Goal: Information Seeking & Learning: Compare options

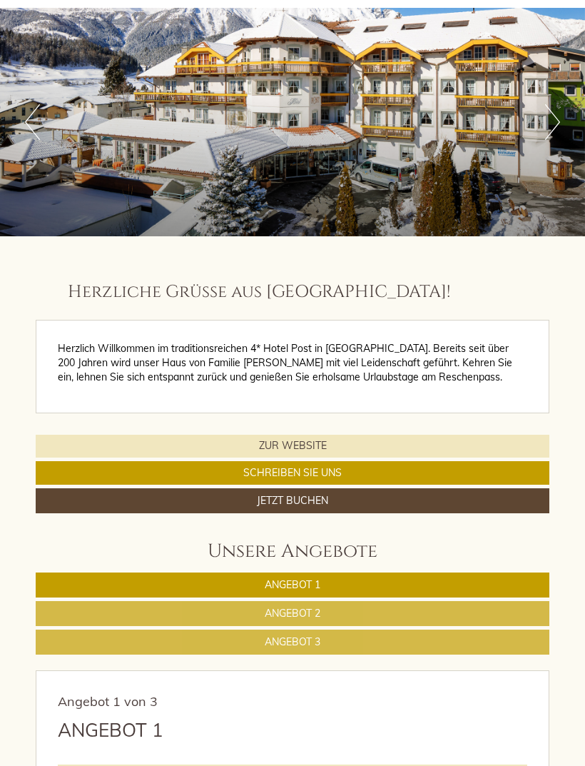
scroll to position [85, 0]
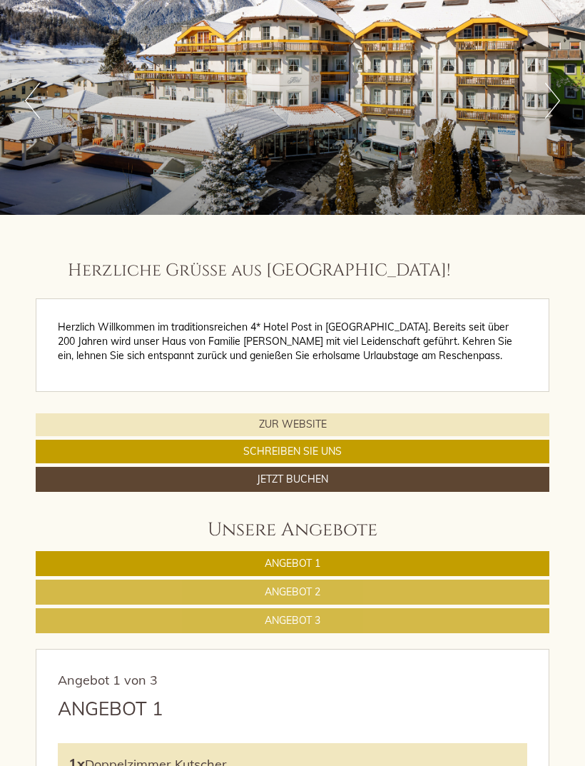
click at [356, 560] on link "Angebot 1" at bounding box center [293, 563] width 514 height 25
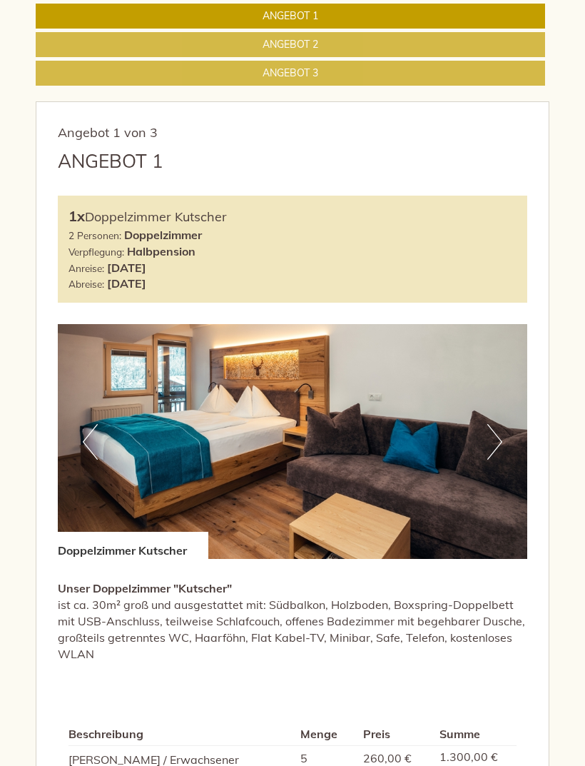
click at [489, 431] on button "Next" at bounding box center [494, 442] width 15 height 36
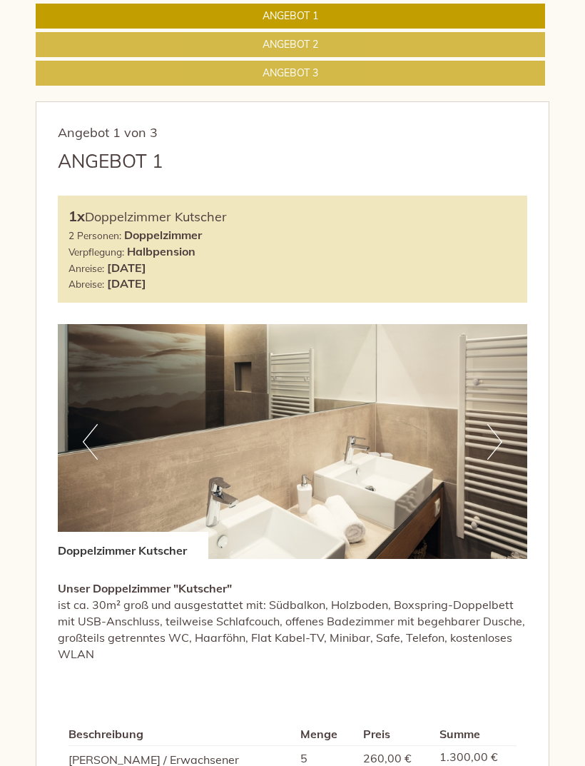
click at [487, 436] on button "Next" at bounding box center [494, 442] width 15 height 36
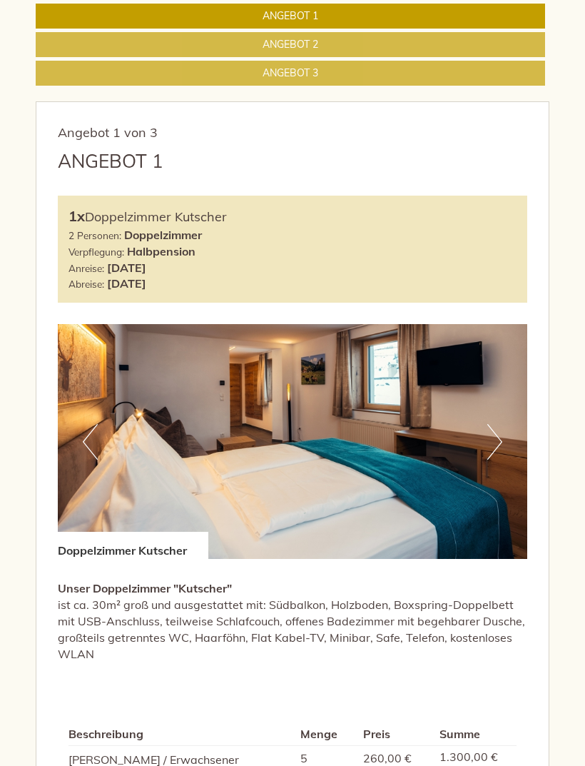
click at [502, 428] on img at bounding box center [292, 441] width 469 height 235
click at [489, 437] on button "Next" at bounding box center [494, 442] width 15 height 36
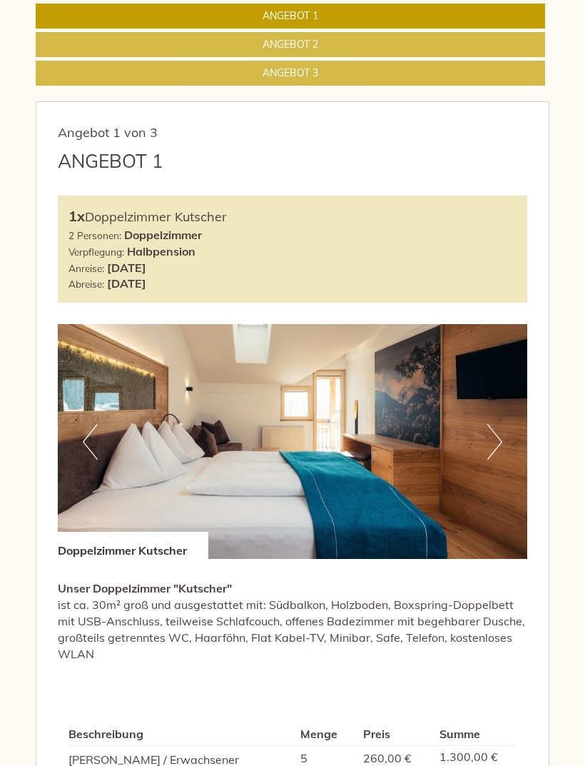
click at [502, 437] on button "Next" at bounding box center [494, 442] width 15 height 36
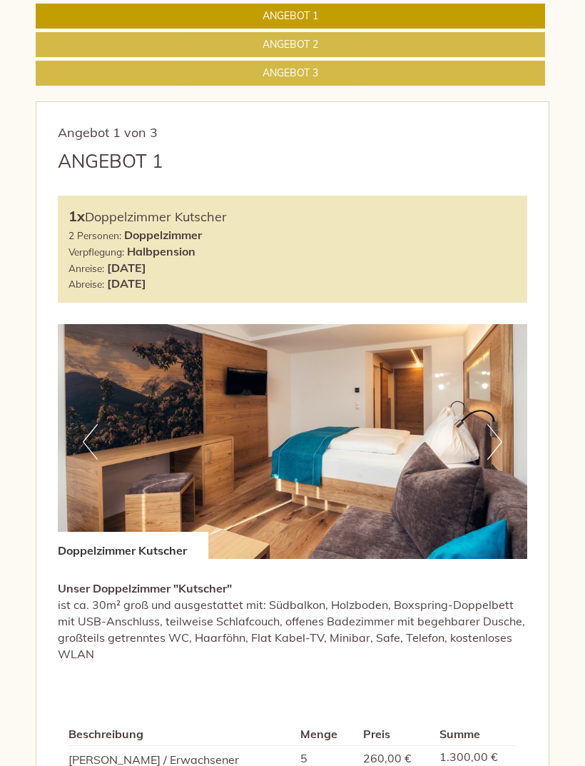
click at [499, 437] on button "Next" at bounding box center [494, 442] width 15 height 36
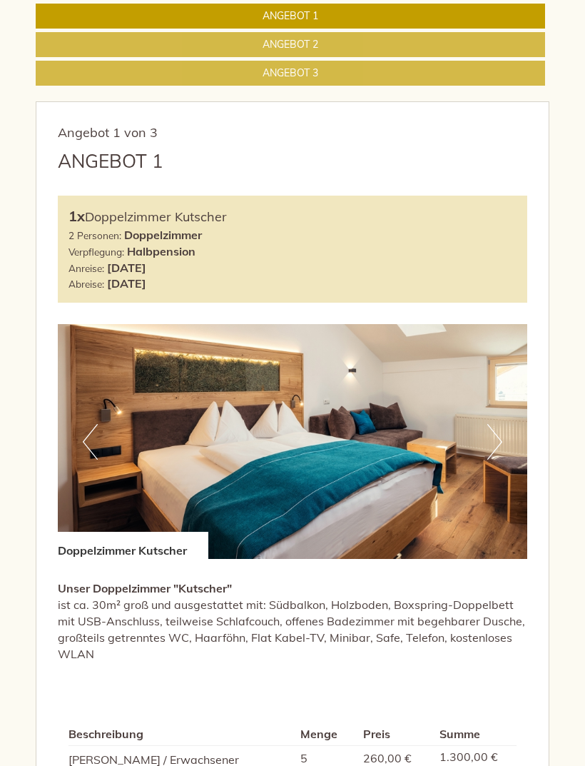
click at [503, 435] on img at bounding box center [292, 441] width 469 height 235
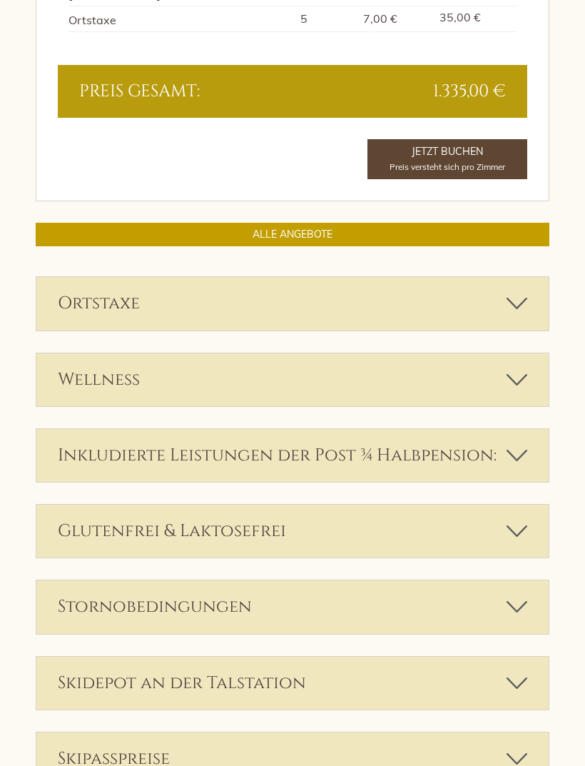
scroll to position [1404, 0]
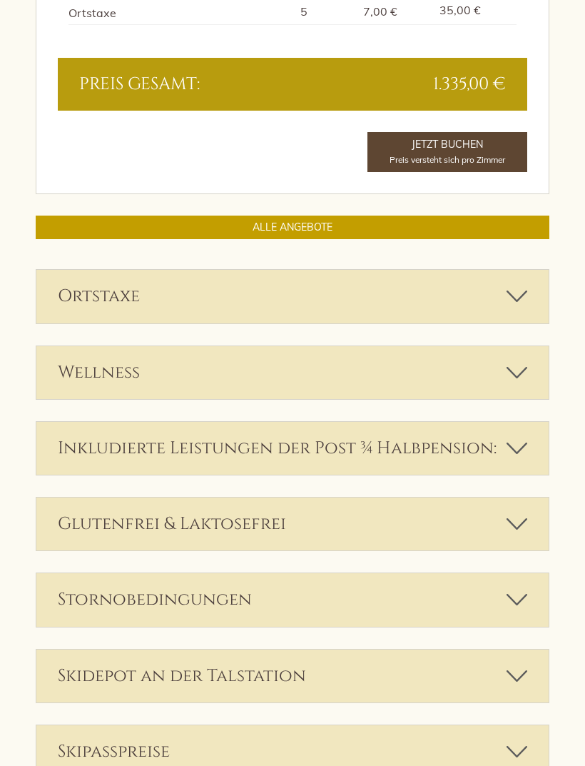
click at [516, 436] on icon at bounding box center [517, 448] width 21 height 24
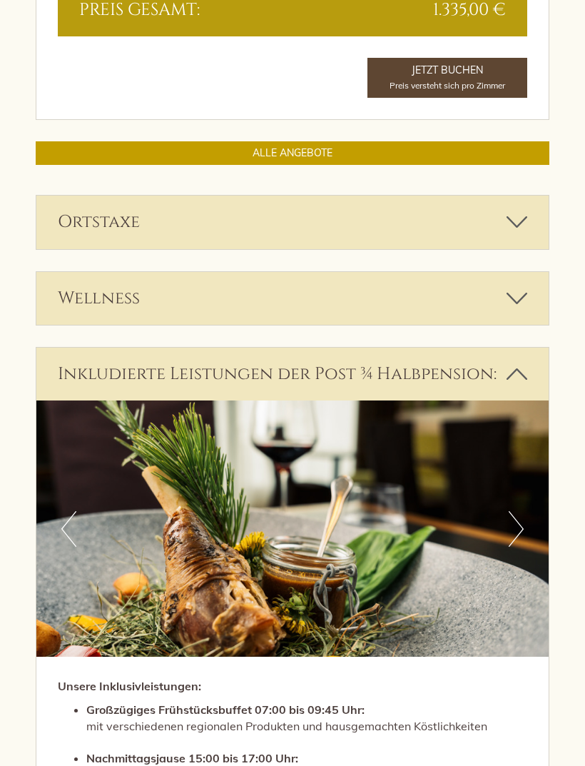
scroll to position [1479, 0]
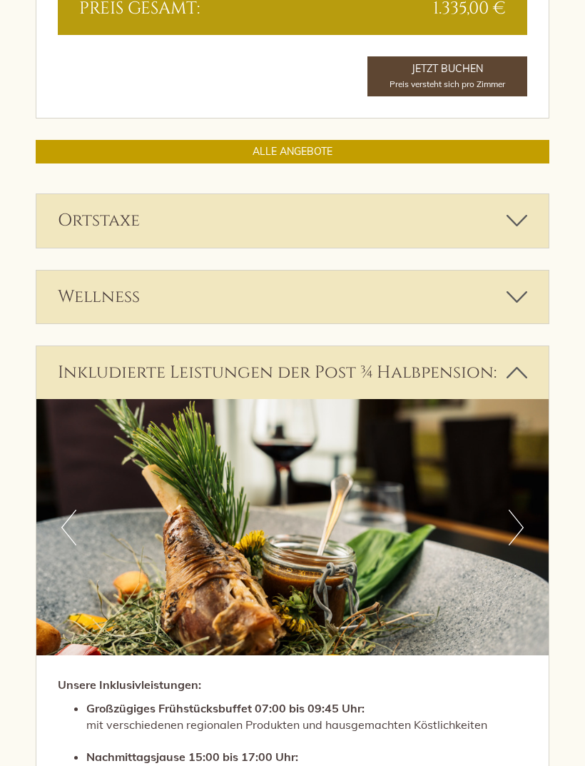
click at [508, 362] on icon at bounding box center [517, 373] width 21 height 24
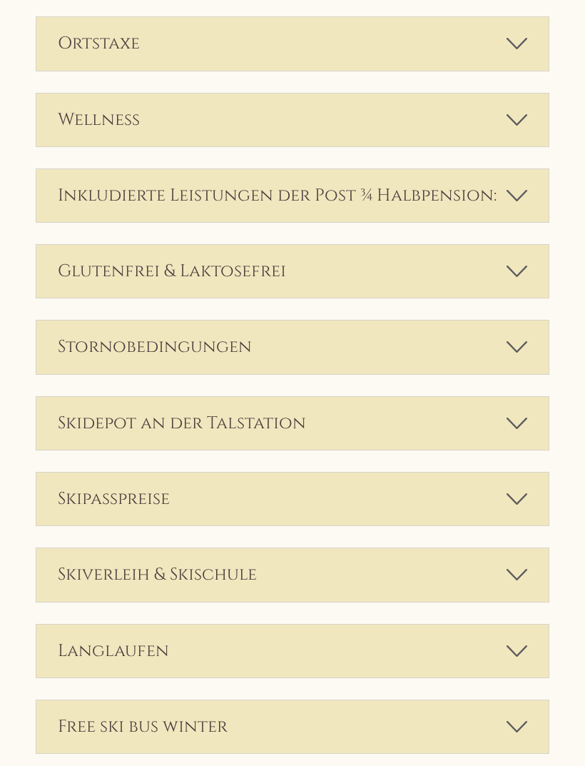
scroll to position [1668, 0]
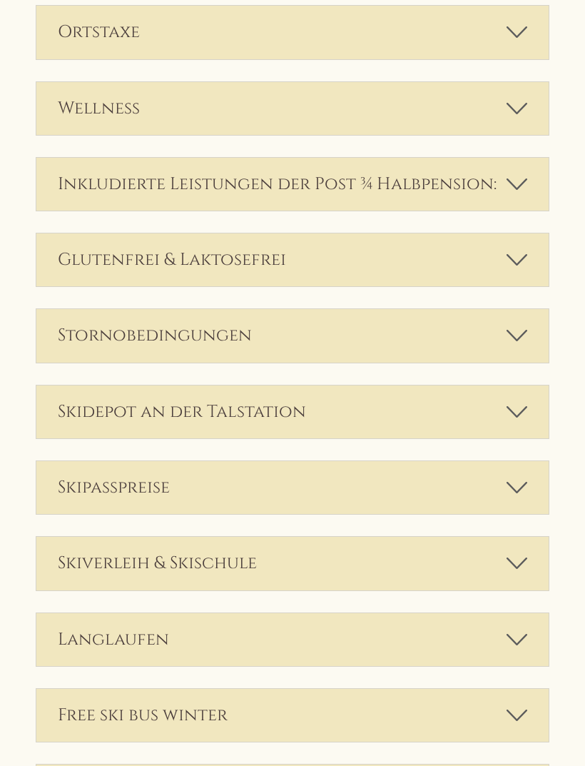
click at [514, 475] on icon at bounding box center [517, 487] width 21 height 24
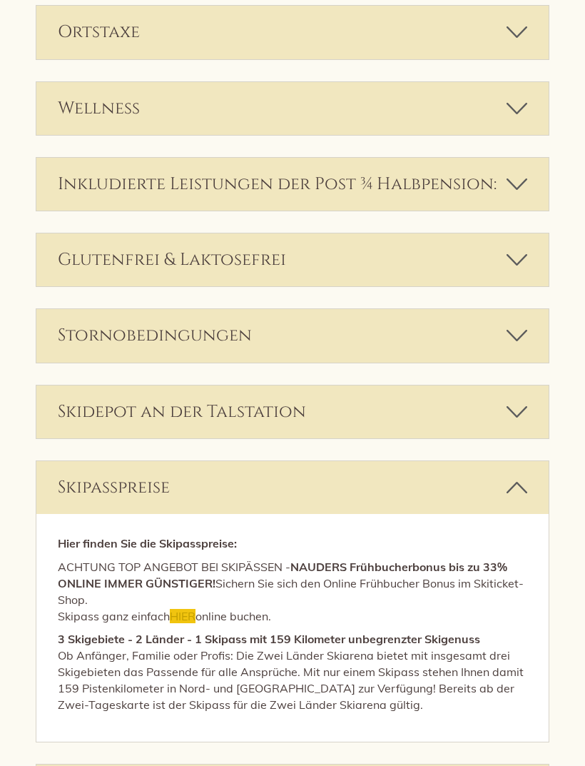
click at [516, 475] on icon at bounding box center [517, 487] width 21 height 24
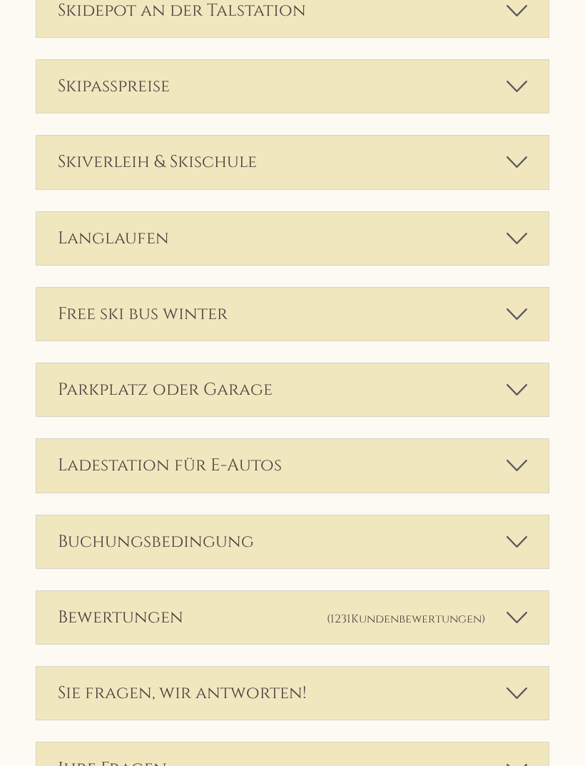
scroll to position [2071, 0]
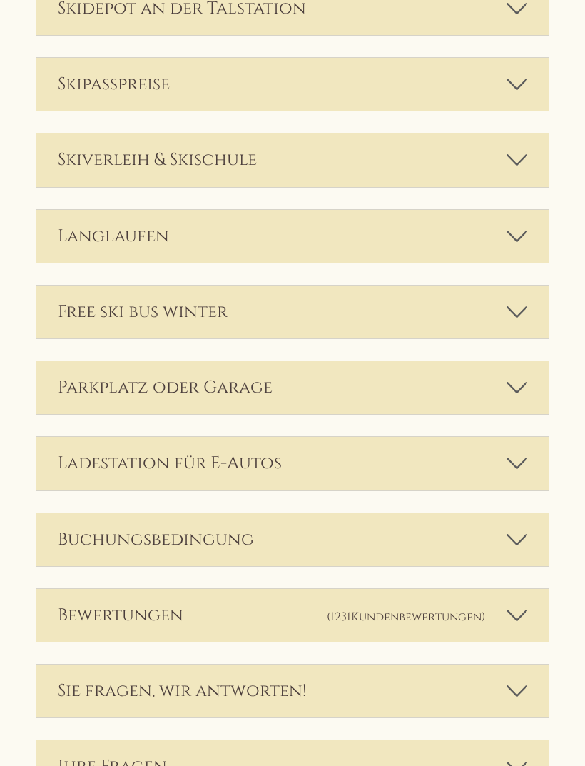
click at [517, 375] on icon at bounding box center [517, 387] width 21 height 24
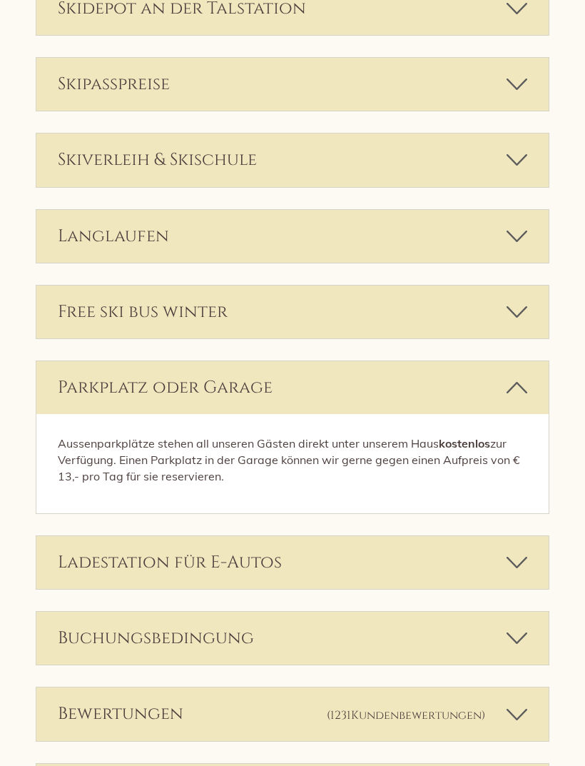
click at [520, 375] on icon at bounding box center [517, 387] width 21 height 24
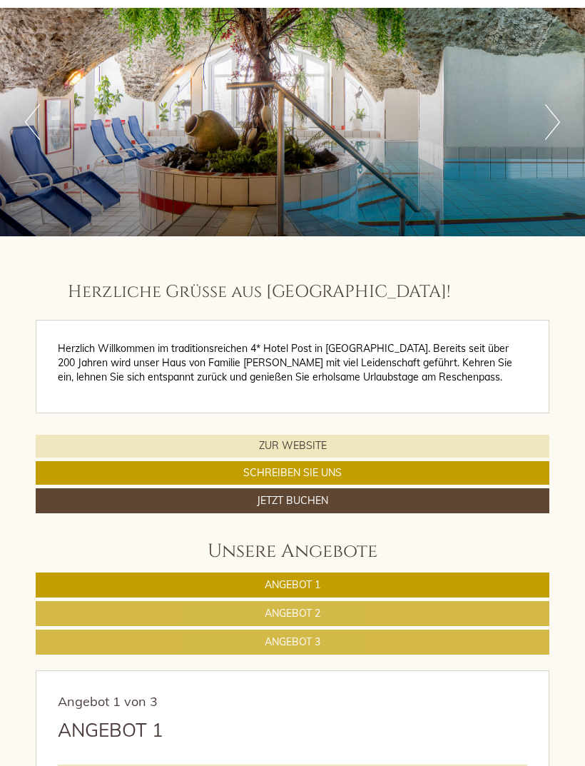
click at [352, 606] on link "Angebot 2" at bounding box center [293, 613] width 514 height 25
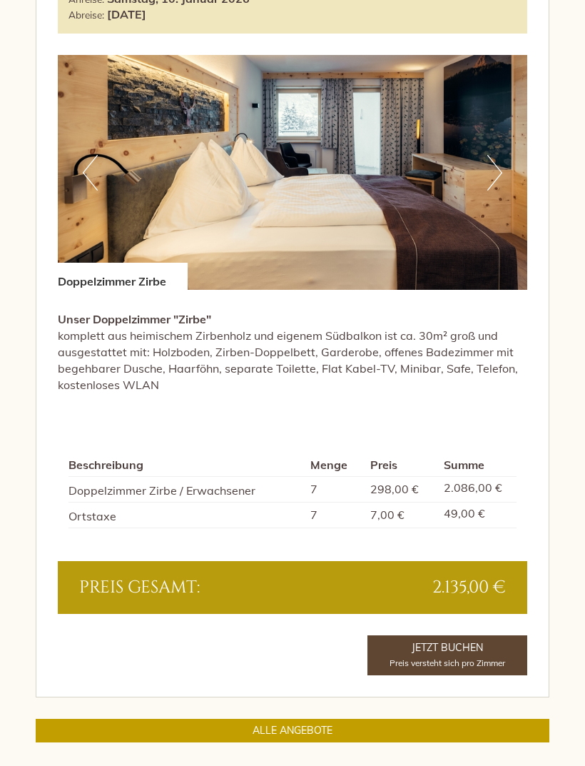
scroll to position [908, 0]
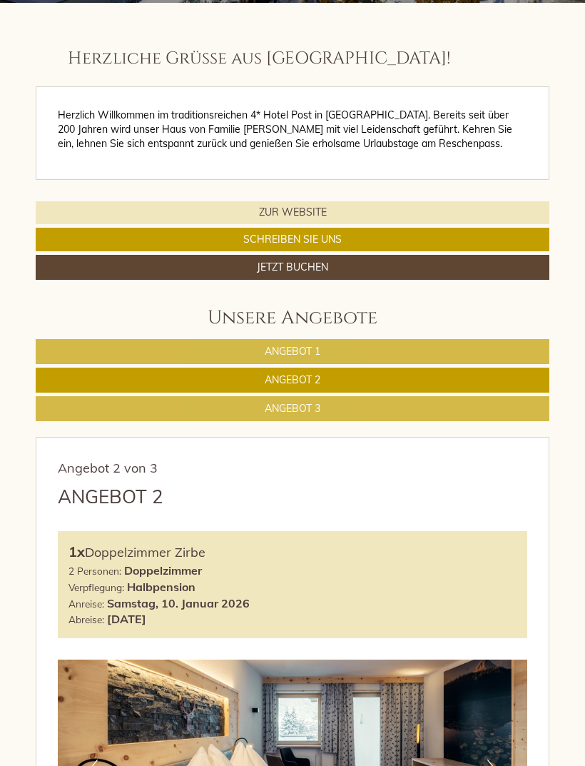
click at [342, 406] on link "Angebot 3" at bounding box center [293, 408] width 514 height 25
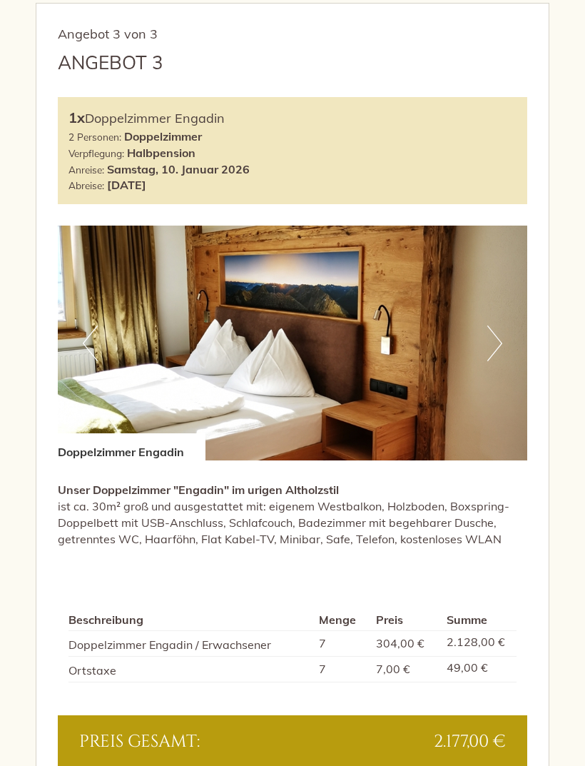
scroll to position [718, 0]
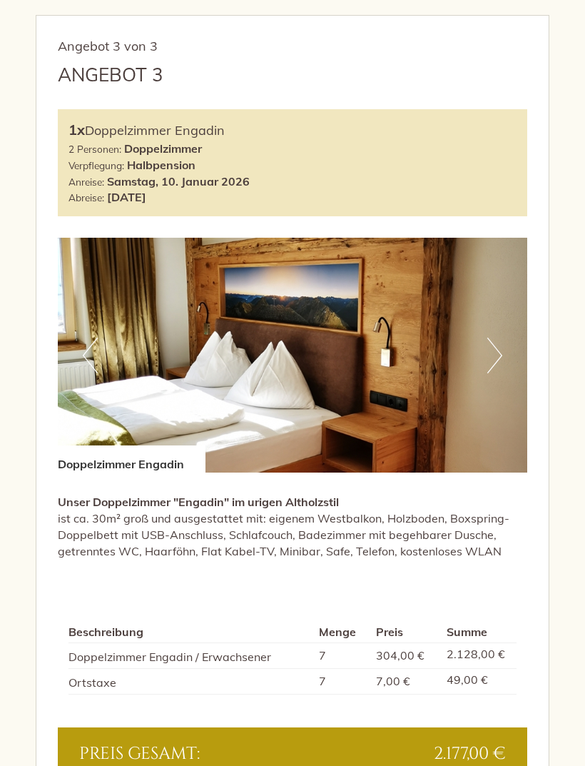
click at [491, 354] on button "Next" at bounding box center [494, 355] width 15 height 36
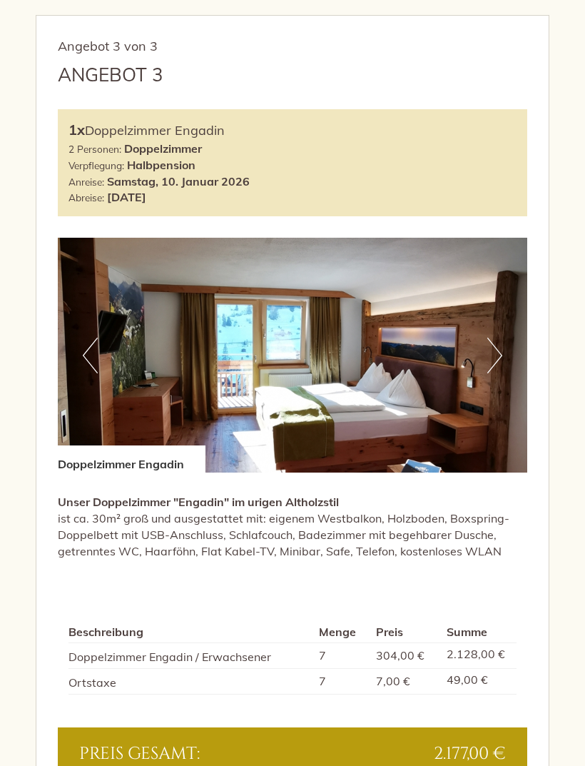
click at [501, 357] on button "Next" at bounding box center [494, 355] width 15 height 36
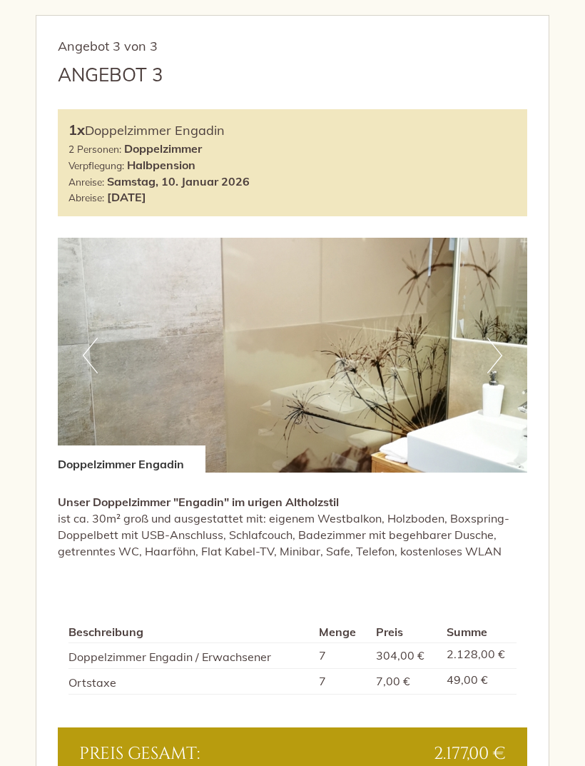
click at [503, 356] on img at bounding box center [292, 355] width 469 height 235
click at [497, 365] on button "Next" at bounding box center [494, 355] width 15 height 36
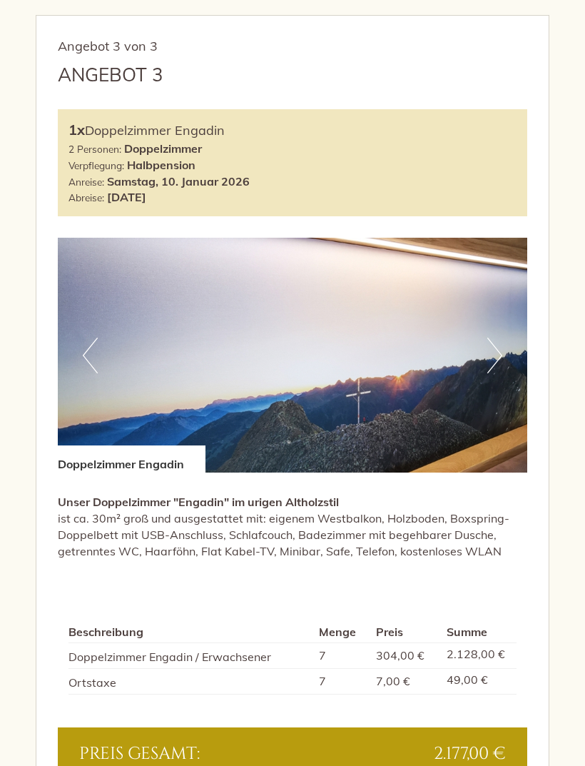
click at [498, 348] on button "Next" at bounding box center [494, 355] width 15 height 36
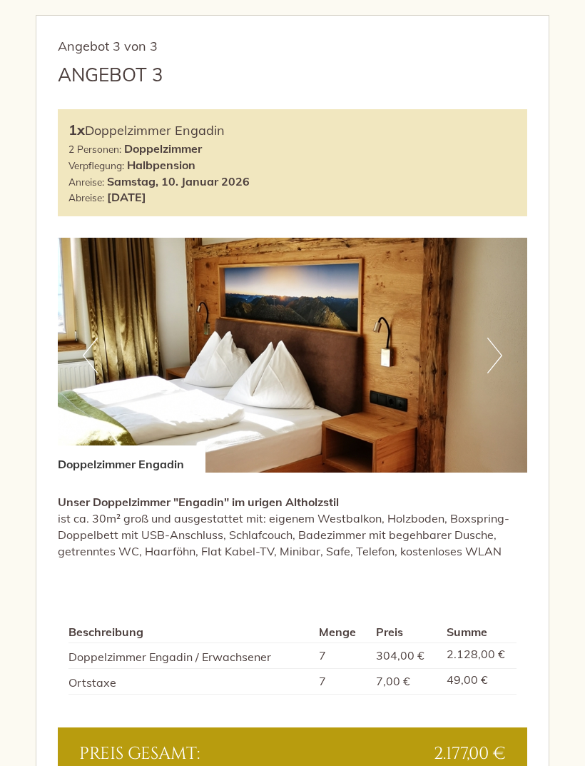
click at [502, 353] on button "Next" at bounding box center [494, 355] width 15 height 36
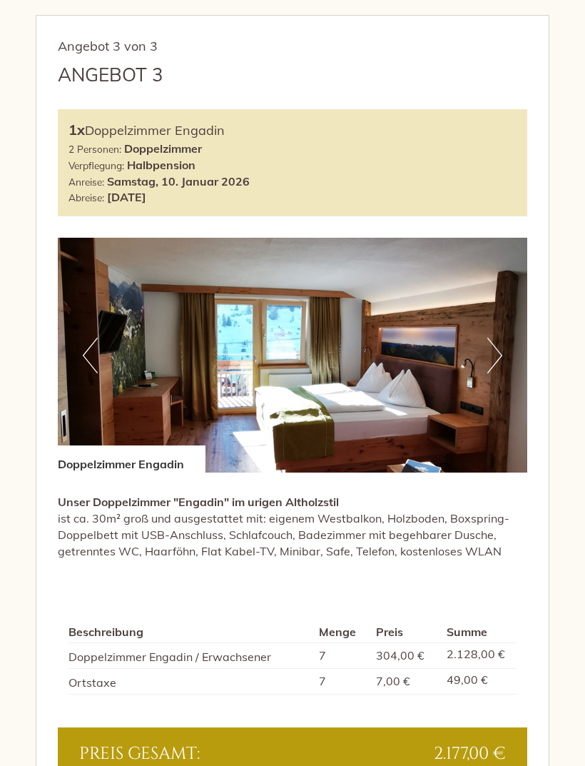
click at [506, 352] on img at bounding box center [292, 355] width 469 height 235
click at [498, 351] on button "Next" at bounding box center [494, 355] width 15 height 36
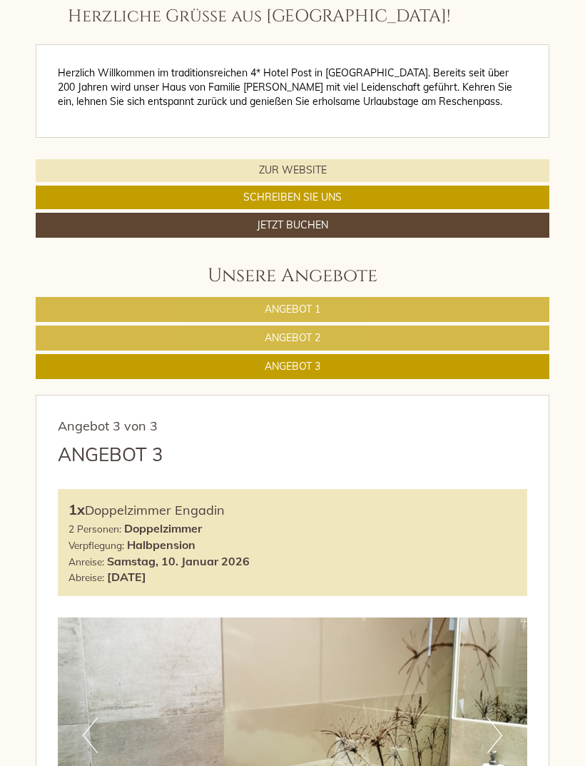
click at [392, 335] on link "Angebot 2" at bounding box center [293, 337] width 514 height 25
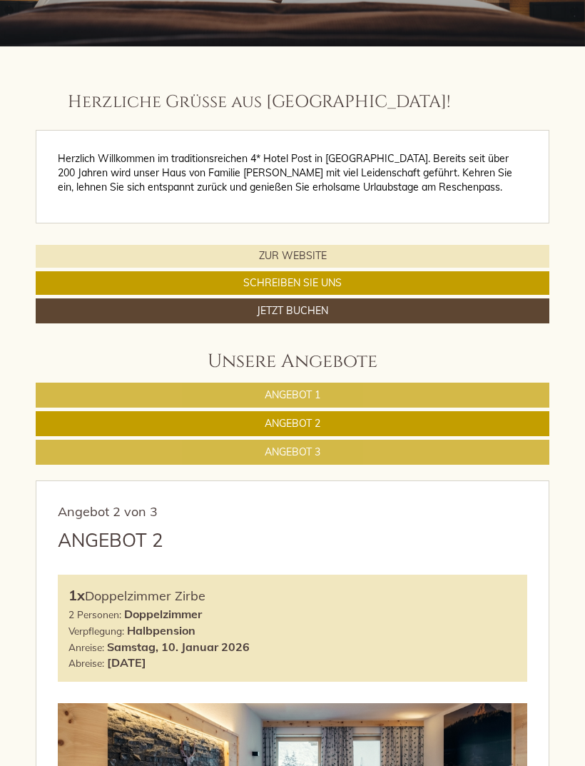
scroll to position [231, 0]
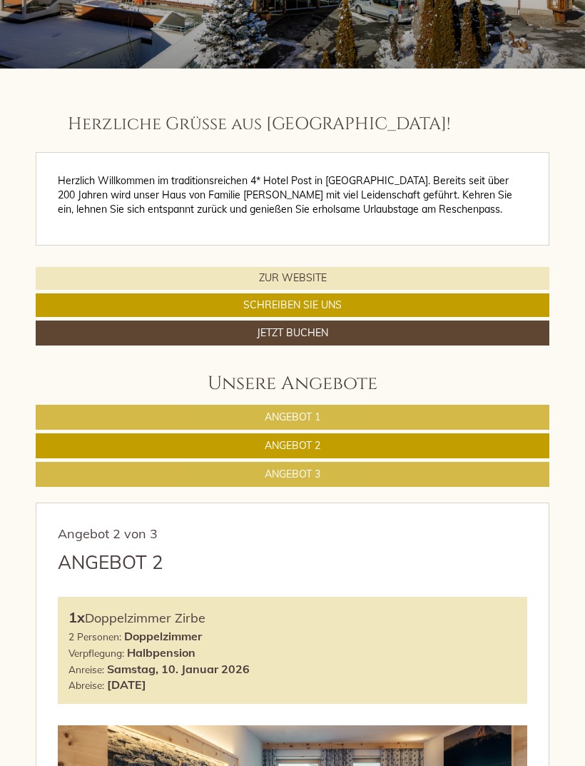
click at [378, 464] on link "Angebot 3" at bounding box center [293, 474] width 514 height 25
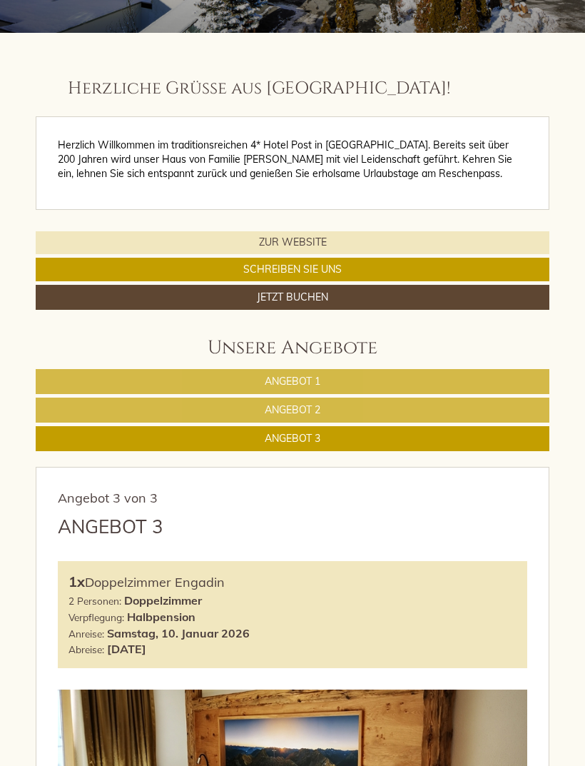
click at [331, 417] on link "Angebot 2" at bounding box center [293, 409] width 514 height 25
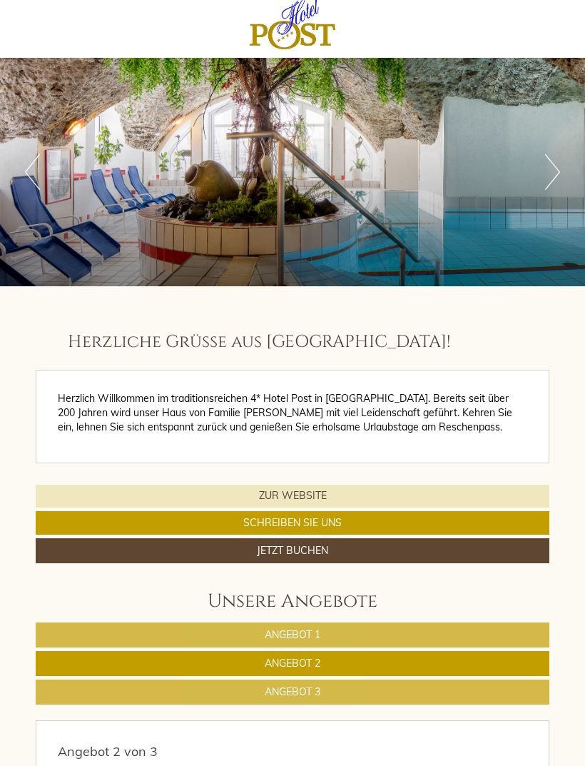
scroll to position [0, 0]
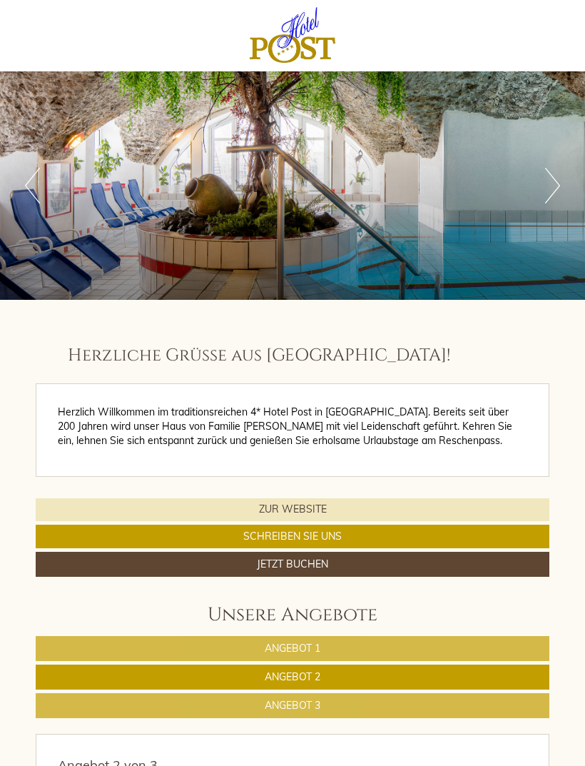
click at [341, 647] on link "Angebot 1" at bounding box center [293, 648] width 514 height 25
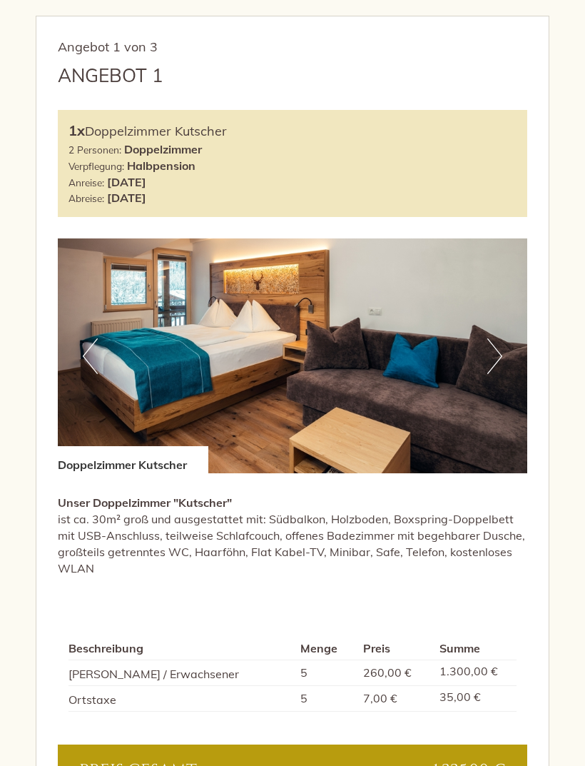
scroll to position [718, 0]
click at [498, 356] on button "Next" at bounding box center [494, 356] width 15 height 36
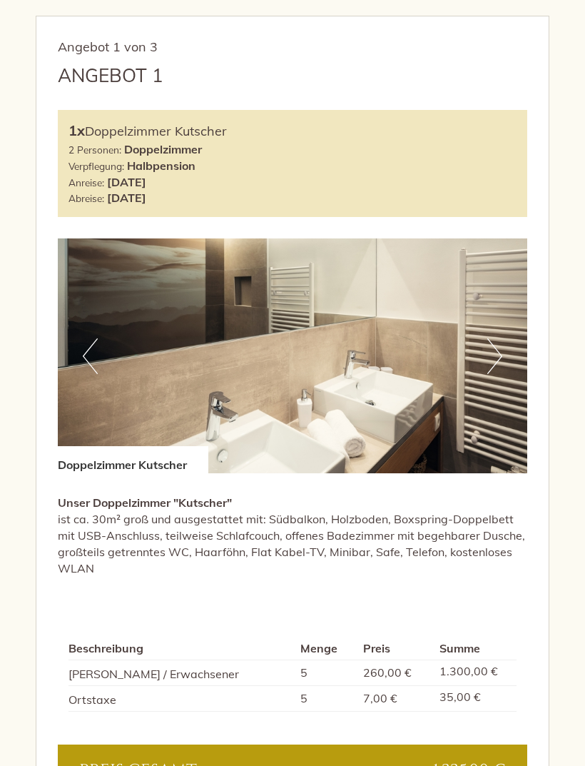
click at [494, 352] on button "Next" at bounding box center [494, 356] width 15 height 36
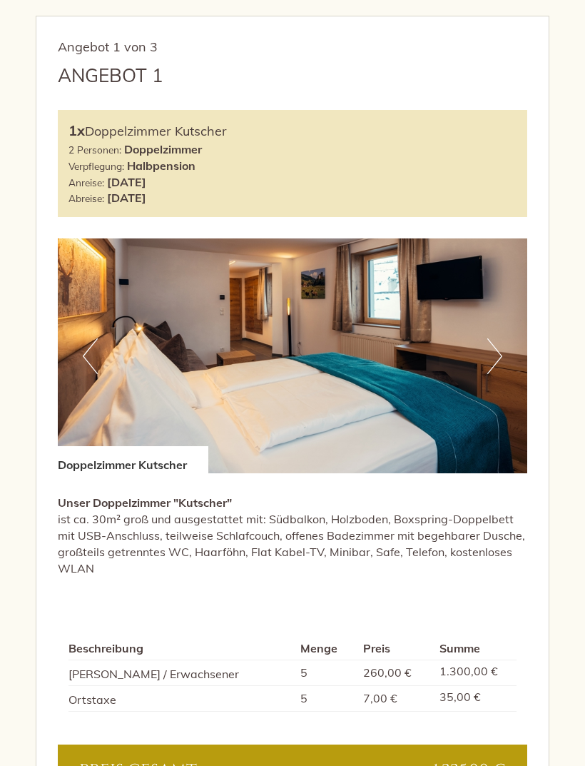
click at [497, 349] on button "Next" at bounding box center [494, 356] width 15 height 36
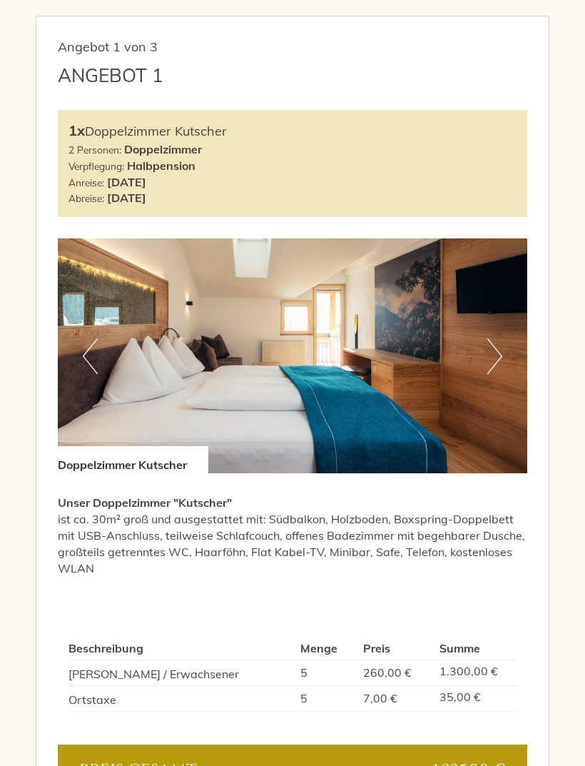
click at [493, 352] on button "Next" at bounding box center [494, 356] width 15 height 36
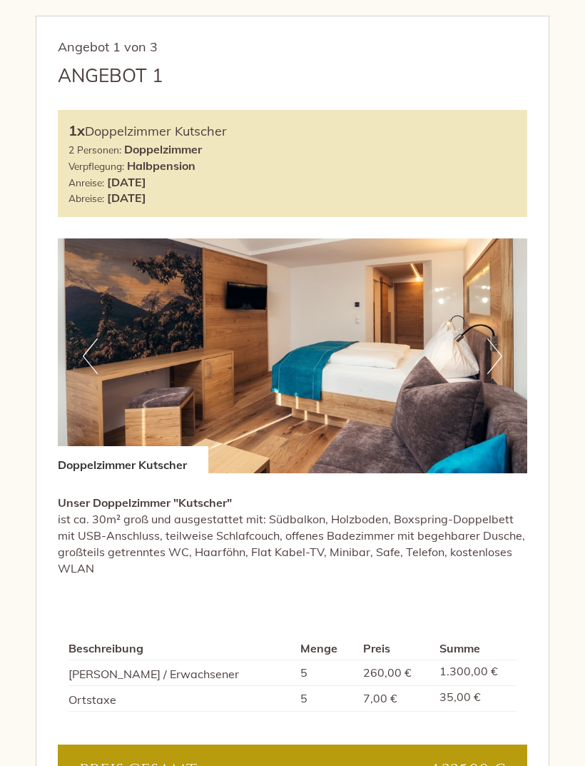
click at [497, 357] on button "Next" at bounding box center [494, 356] width 15 height 36
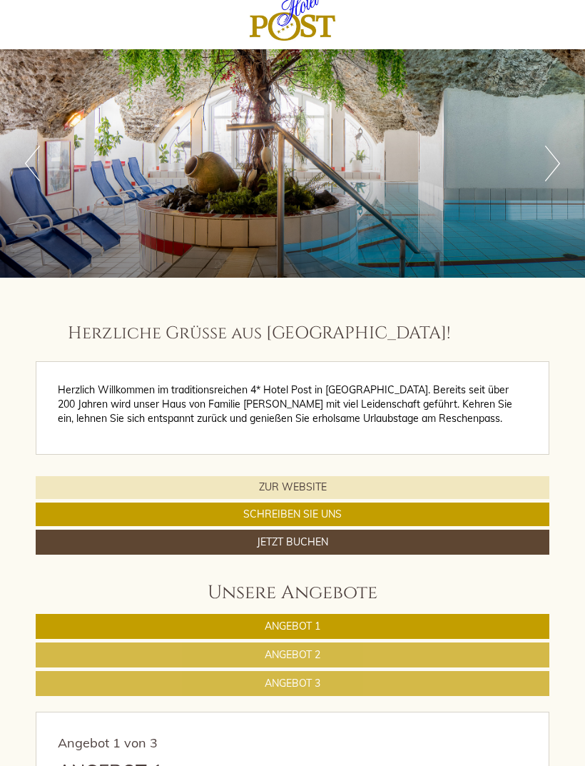
scroll to position [0, 0]
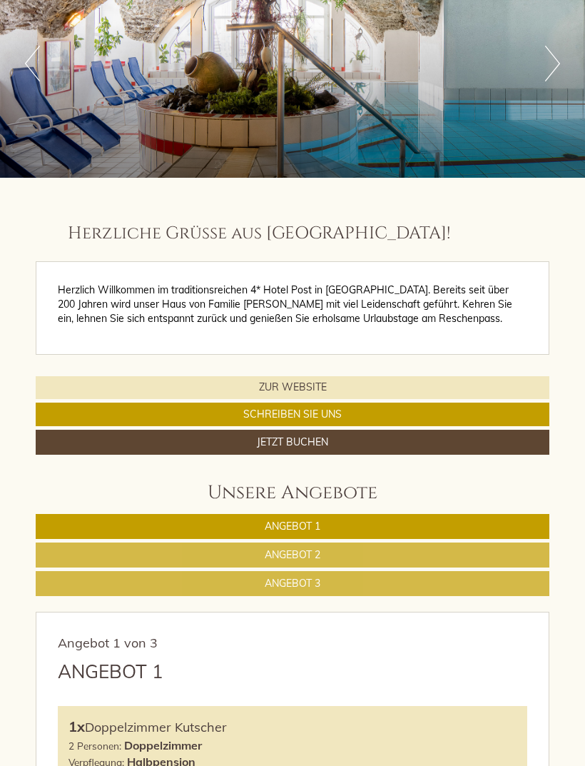
click at [415, 529] on link "Angebot 1" at bounding box center [293, 526] width 514 height 25
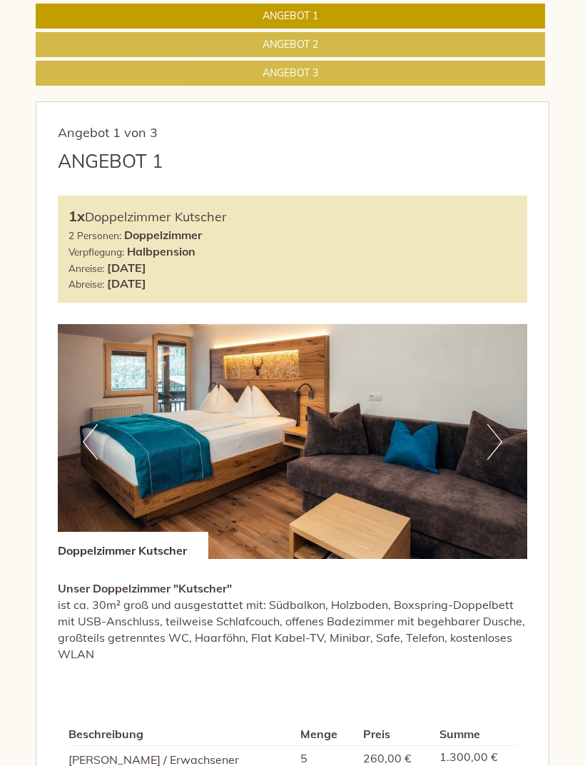
click at [495, 432] on button "Next" at bounding box center [494, 442] width 15 height 36
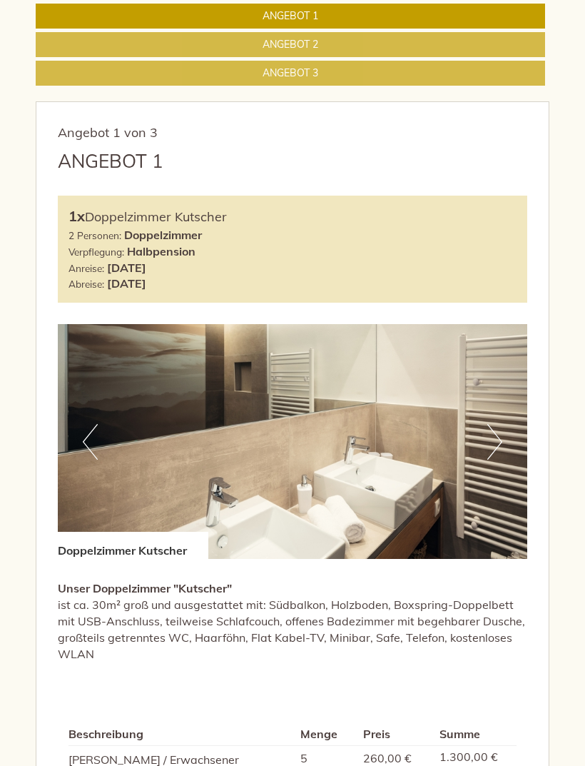
click at [492, 431] on button "Next" at bounding box center [494, 442] width 15 height 36
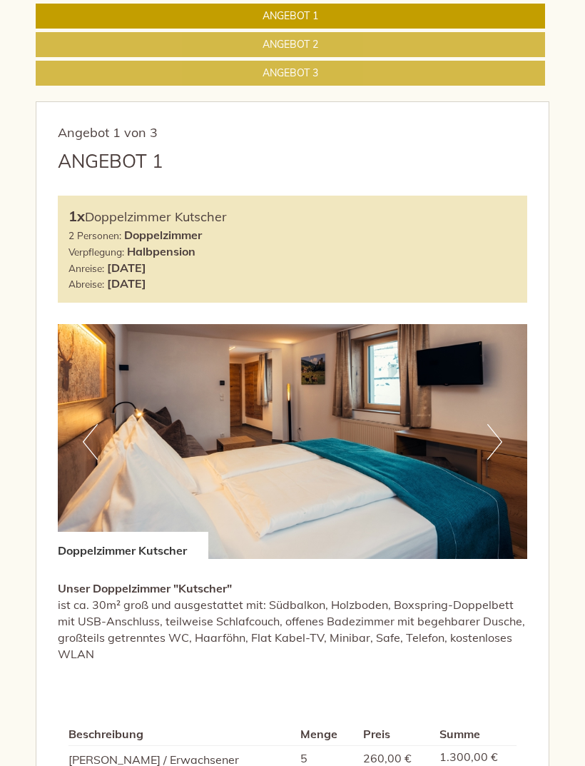
click at [483, 438] on img at bounding box center [292, 441] width 469 height 235
click at [497, 437] on button "Next" at bounding box center [494, 442] width 15 height 36
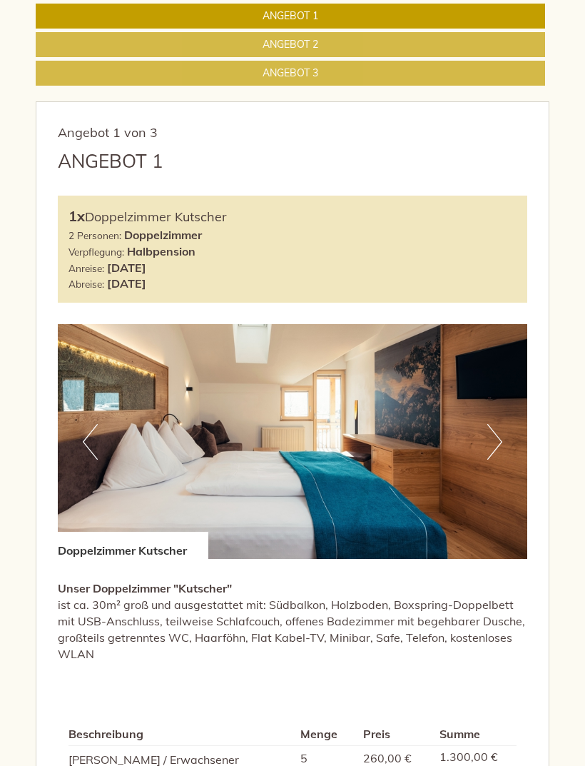
click at [493, 447] on button "Next" at bounding box center [494, 442] width 15 height 36
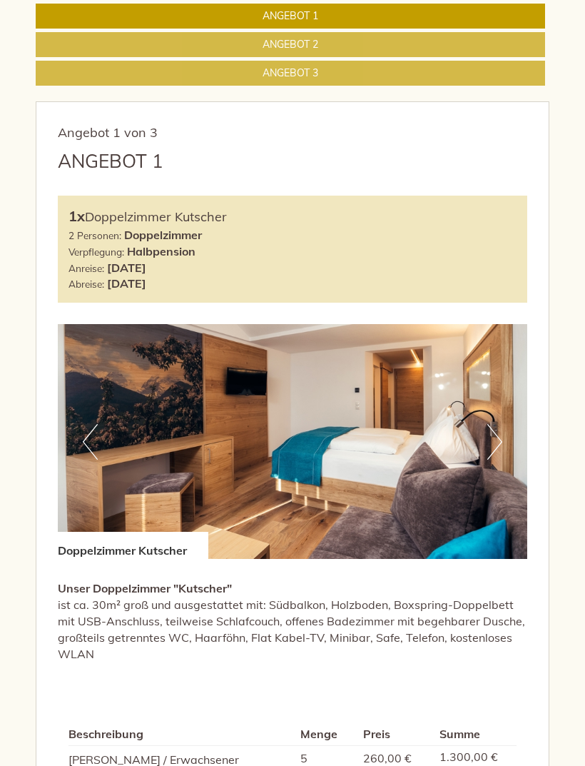
click at [491, 443] on button "Next" at bounding box center [494, 442] width 15 height 36
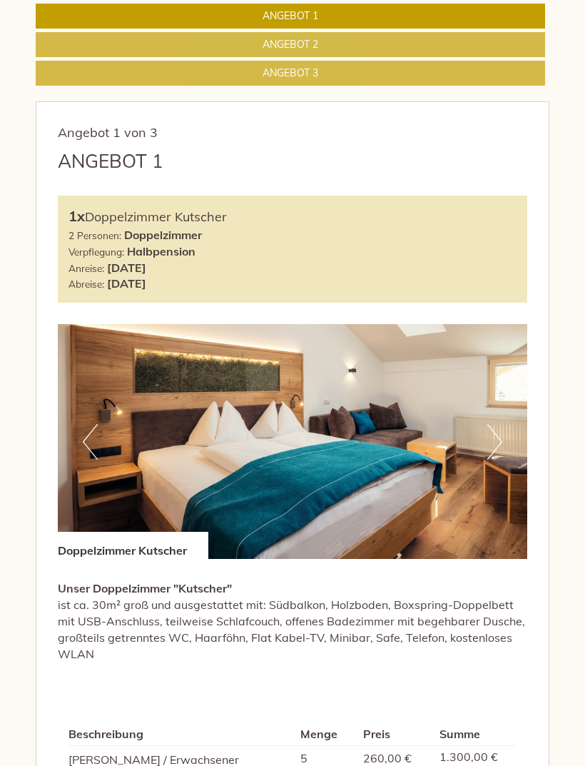
click at [492, 443] on button "Next" at bounding box center [494, 442] width 15 height 36
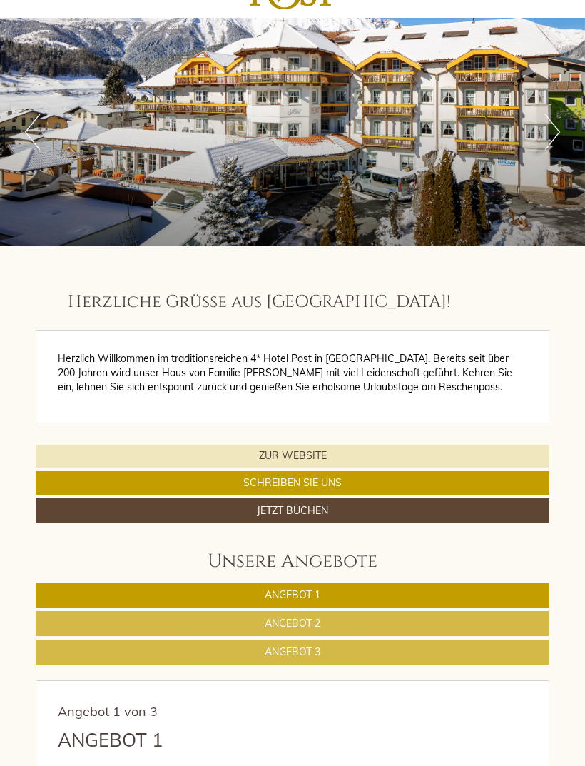
scroll to position [40, 0]
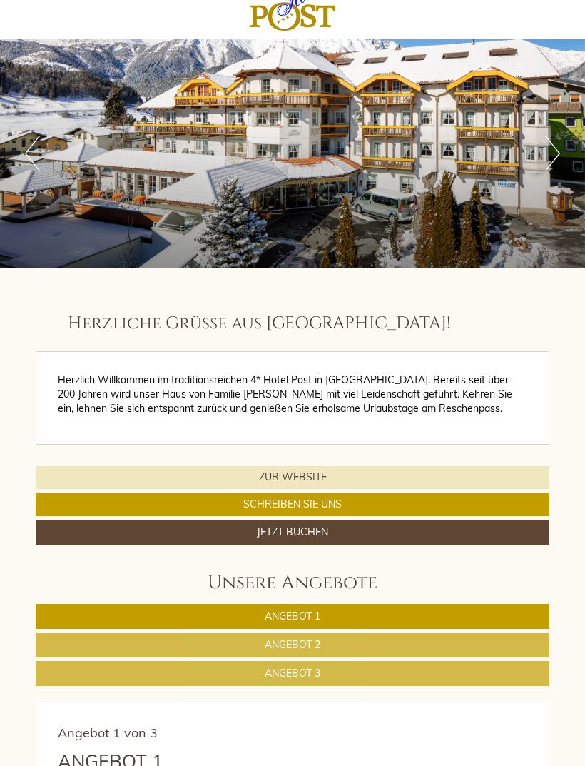
scroll to position [941, 0]
click at [337, 615] on link "Angebot 1" at bounding box center [293, 616] width 514 height 25
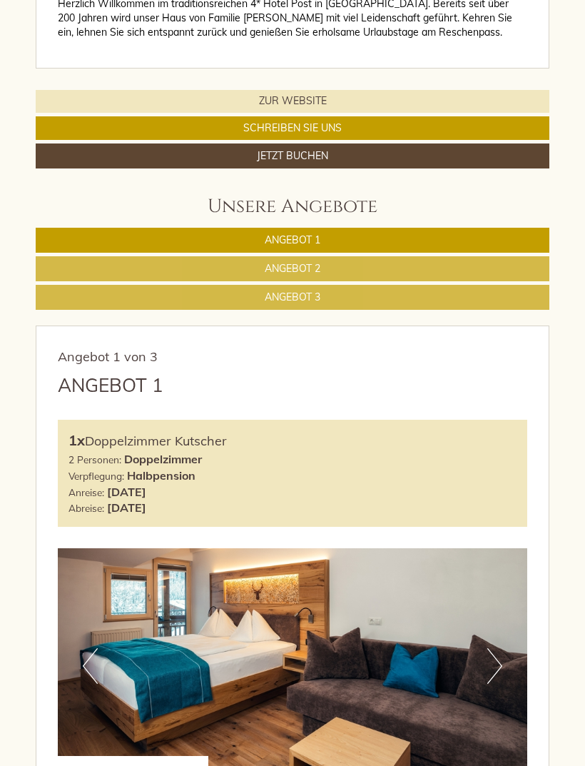
scroll to position [390, 0]
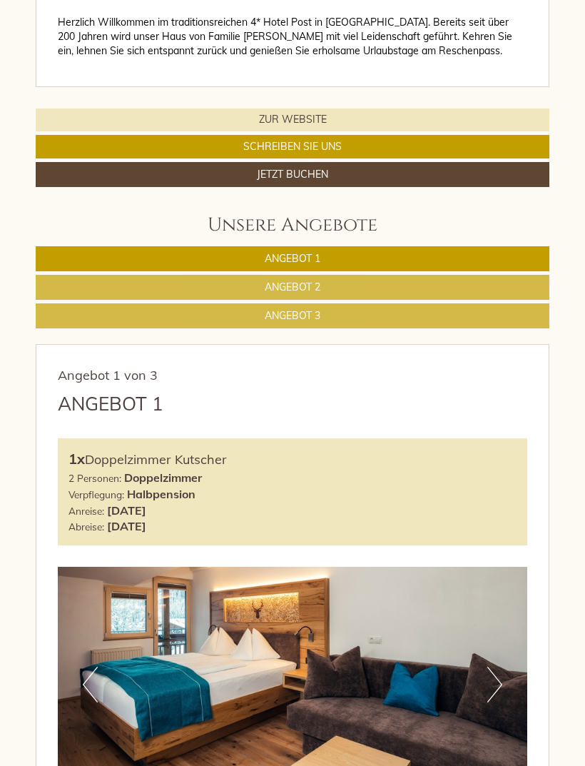
click at [362, 288] on link "Angebot 2" at bounding box center [293, 287] width 514 height 25
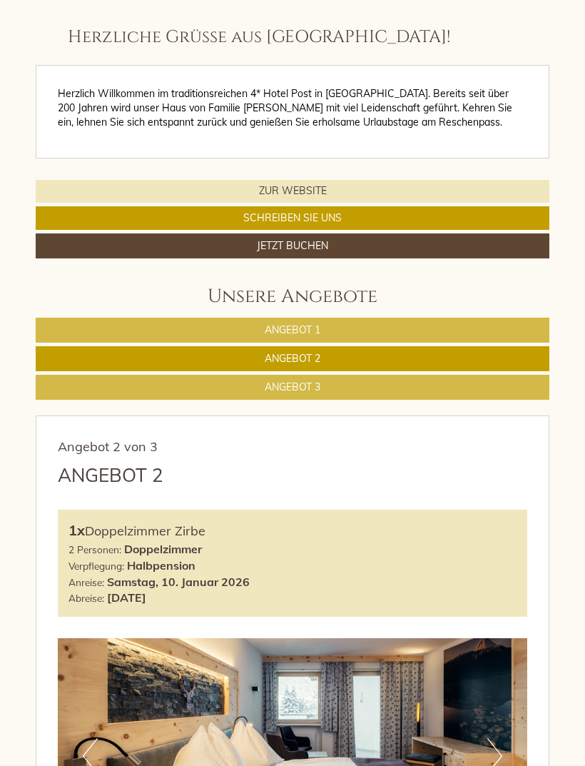
click at [359, 389] on link "Angebot 3" at bounding box center [293, 387] width 514 height 25
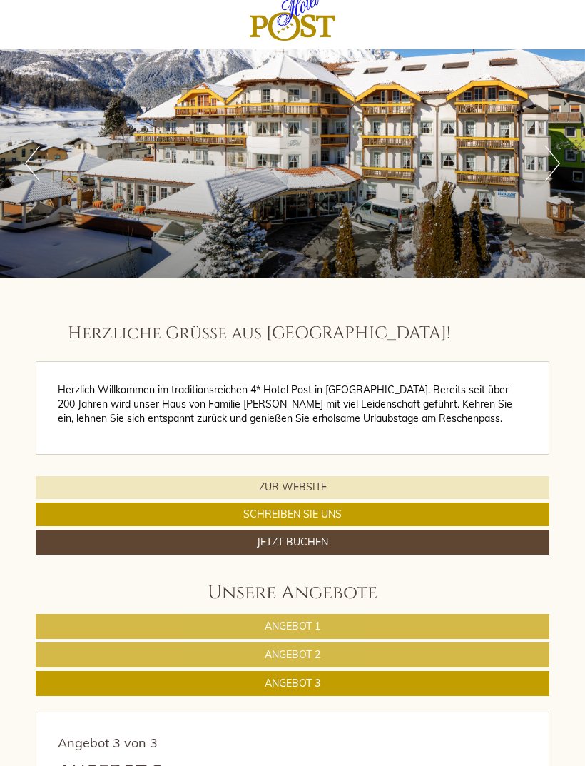
scroll to position [0, 0]
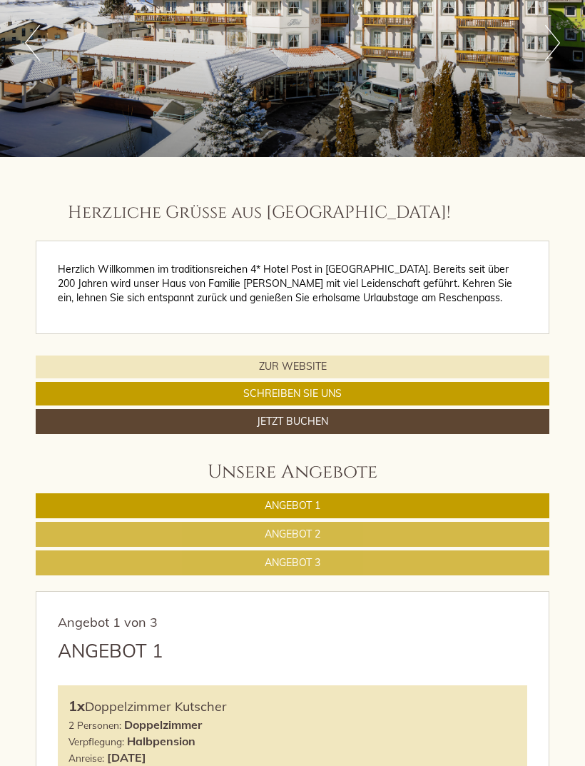
scroll to position [941, 0]
click at [341, 534] on link "Angebot 2" at bounding box center [293, 534] width 514 height 25
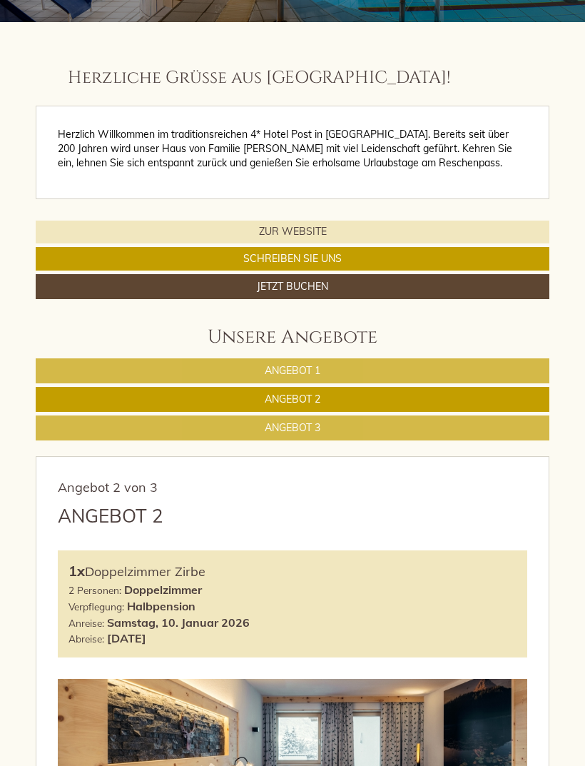
scroll to position [270, 0]
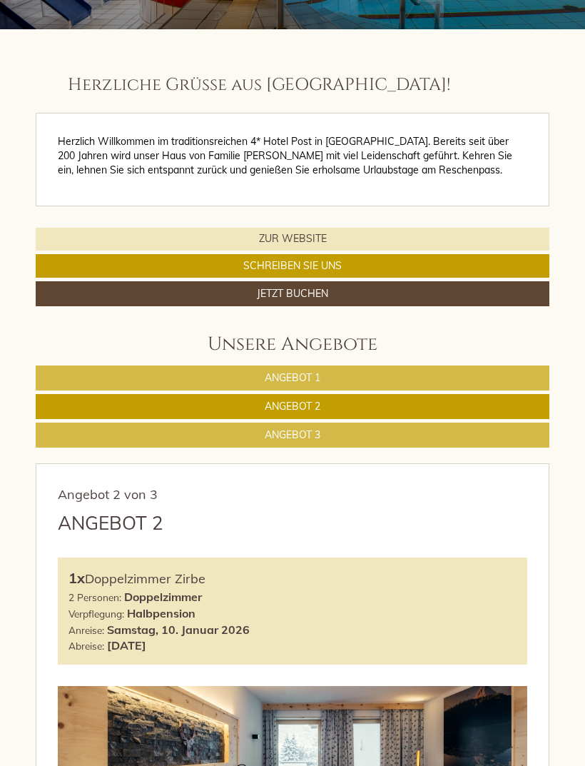
click at [308, 436] on span "Angebot 3" at bounding box center [293, 434] width 56 height 13
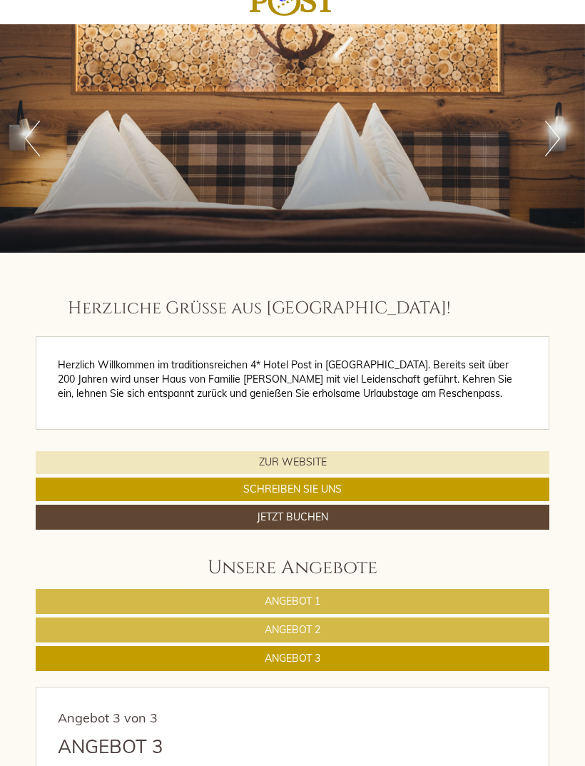
scroll to position [0, 0]
